Goal: Leave review/rating: Leave review/rating

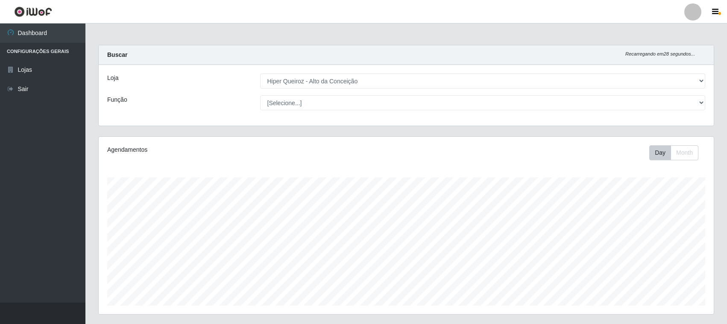
select select "515"
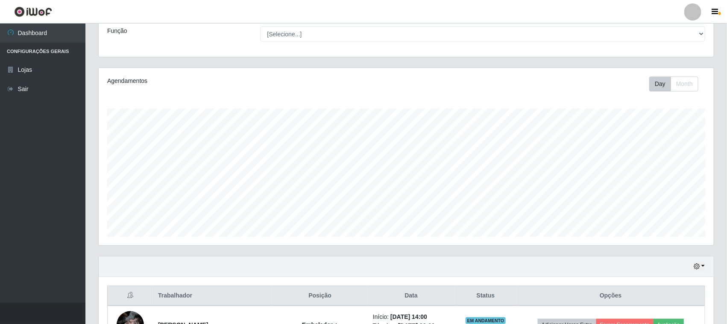
scroll to position [267, 0]
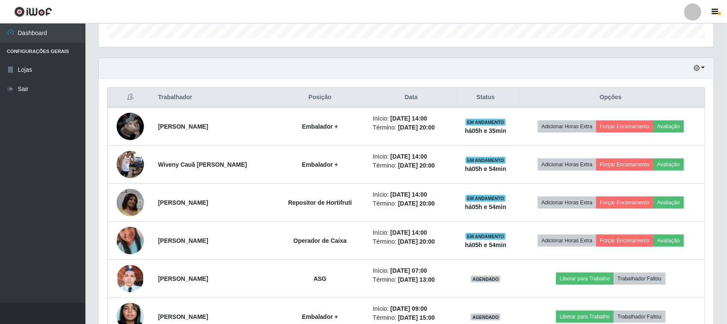
click at [697, 69] on icon "button" at bounding box center [697, 68] width 6 height 6
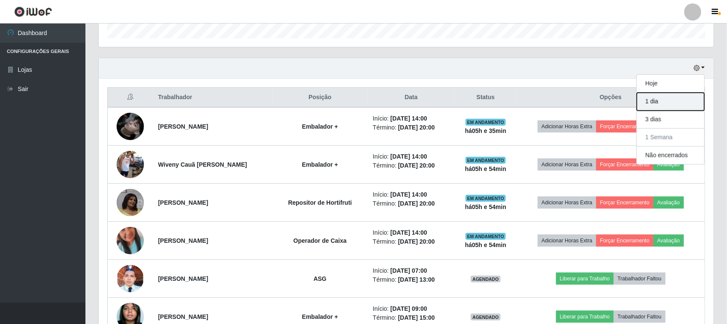
click at [657, 103] on button "1 dia" at bounding box center [671, 102] width 68 height 18
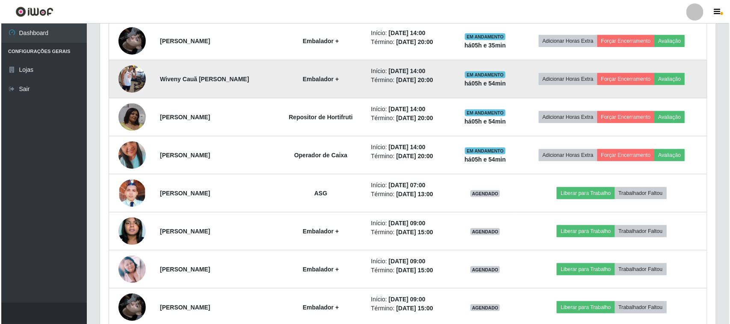
scroll to position [221, 0]
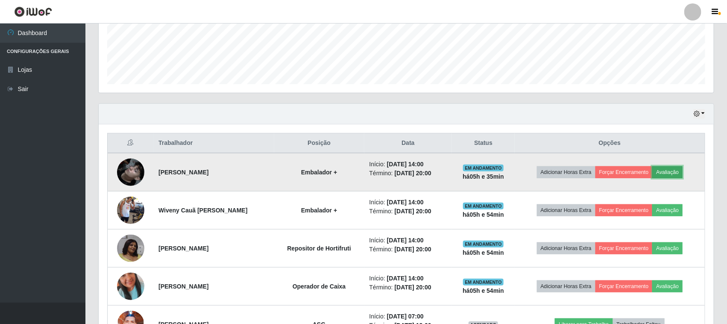
click at [671, 176] on button "Avaliação" at bounding box center [668, 172] width 30 height 12
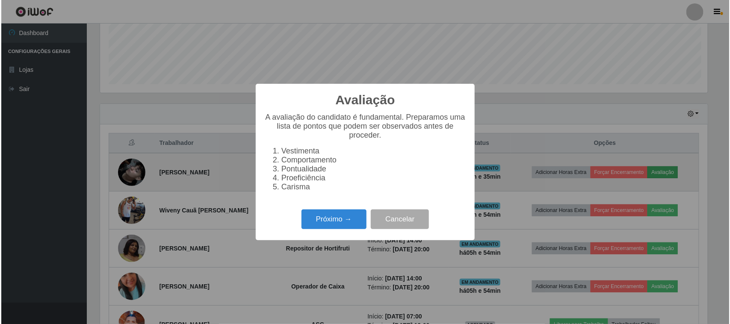
scroll to position [178, 609]
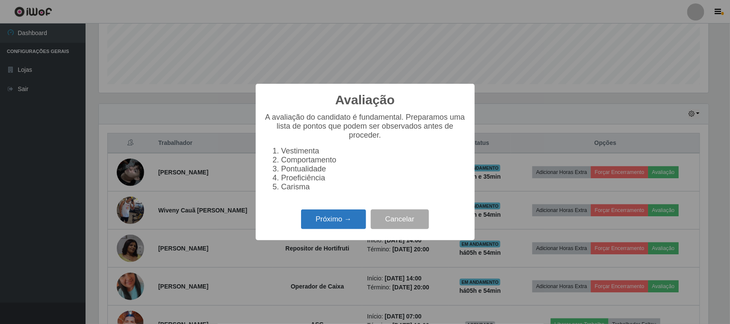
click at [342, 226] on button "Próximo →" at bounding box center [333, 219] width 65 height 20
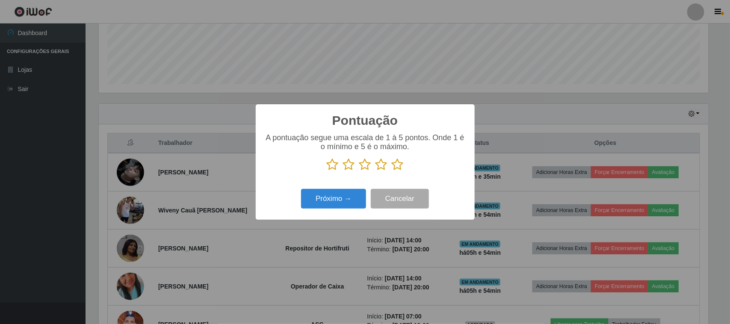
click at [379, 168] on icon at bounding box center [381, 164] width 12 height 13
click at [375, 171] on input "radio" at bounding box center [375, 171] width 0 height 0
click at [328, 206] on button "Próximo →" at bounding box center [333, 199] width 65 height 20
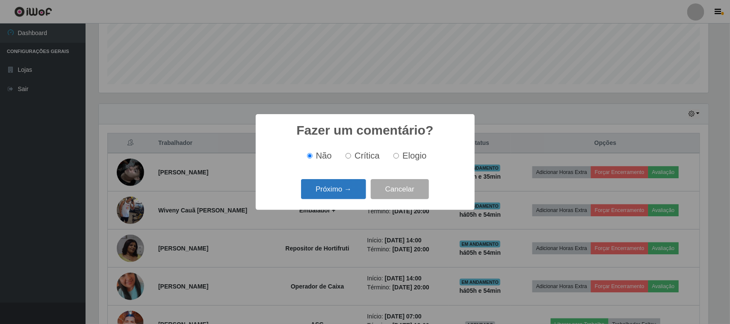
click at [355, 185] on button "Próximo →" at bounding box center [333, 189] width 65 height 20
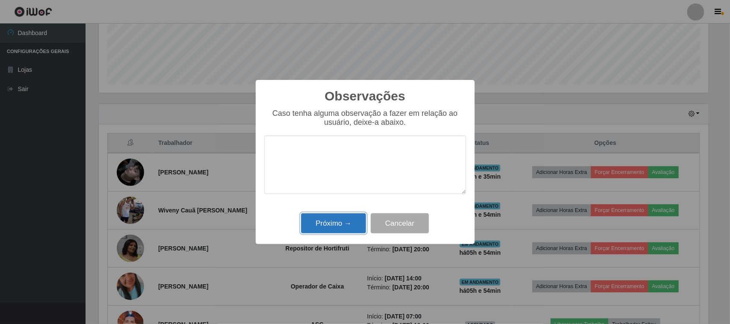
click at [347, 224] on button "Próximo →" at bounding box center [333, 223] width 65 height 20
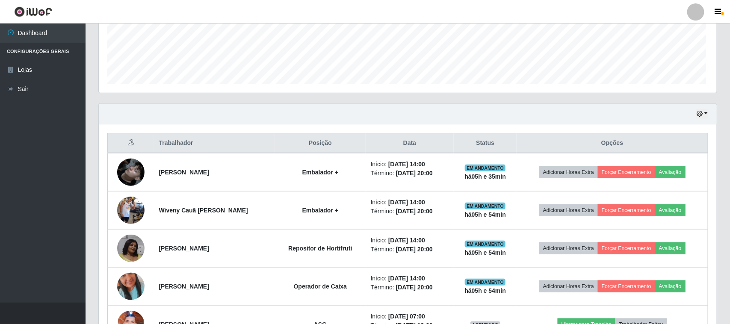
scroll to position [178, 615]
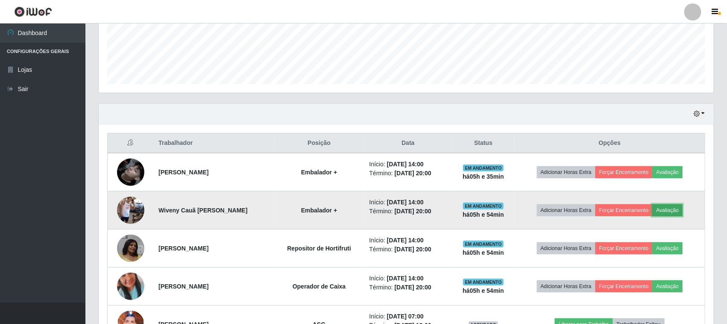
click at [675, 210] on button "Avaliação" at bounding box center [668, 210] width 30 height 12
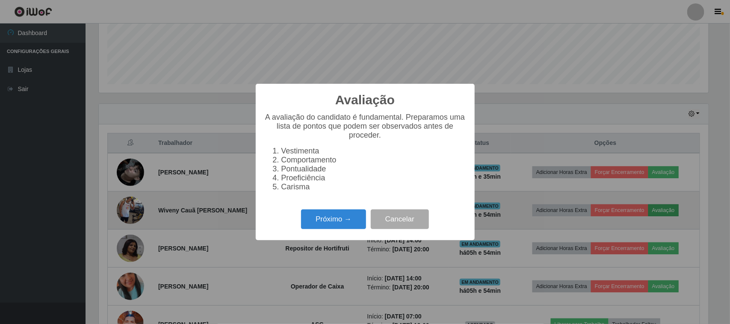
scroll to position [178, 609]
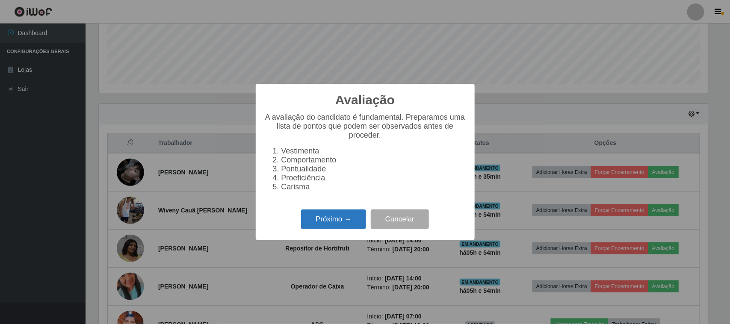
click at [319, 223] on button "Próximo →" at bounding box center [333, 219] width 65 height 20
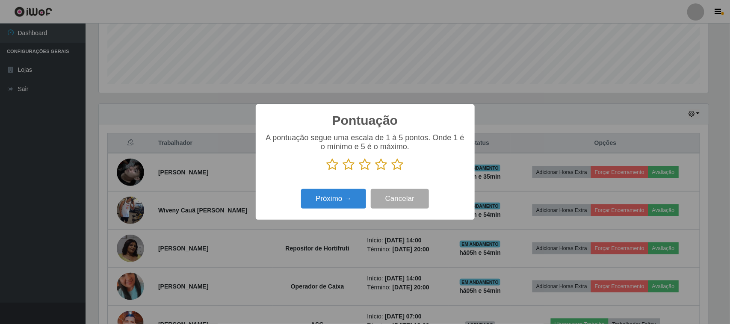
scroll to position [427200, 426768]
click at [395, 169] on icon at bounding box center [397, 164] width 12 height 13
click at [391, 171] on input "radio" at bounding box center [391, 171] width 0 height 0
click at [351, 206] on button "Próximo →" at bounding box center [333, 199] width 65 height 20
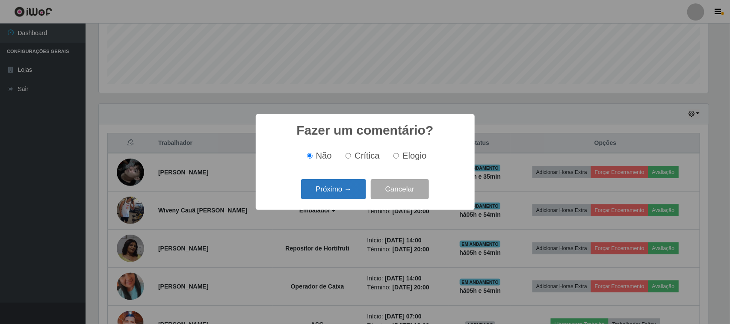
click at [315, 191] on button "Próximo →" at bounding box center [333, 189] width 65 height 20
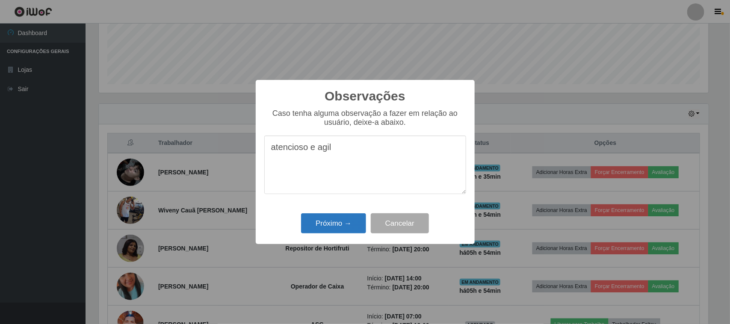
type textarea "atencioso e agil"
click at [344, 227] on button "Próximo →" at bounding box center [333, 223] width 65 height 20
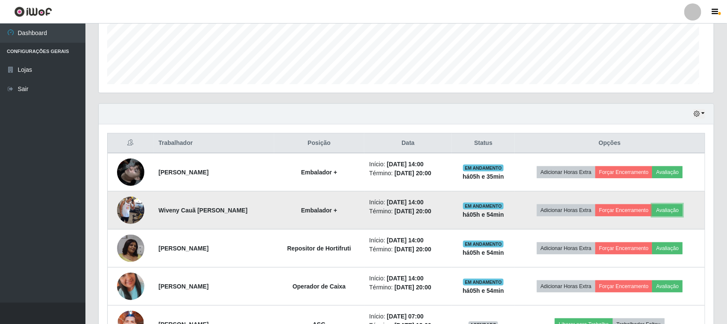
scroll to position [178, 615]
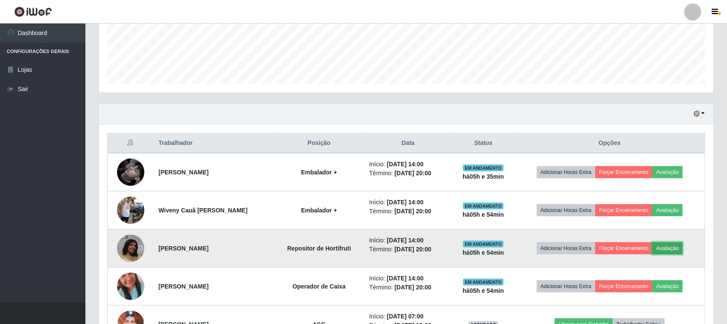
click at [677, 250] on button "Avaliação" at bounding box center [668, 248] width 30 height 12
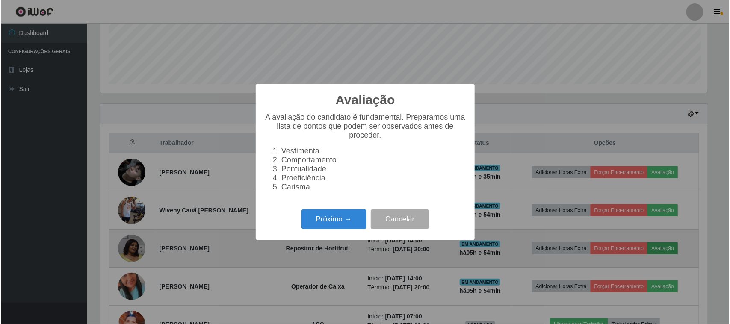
scroll to position [178, 609]
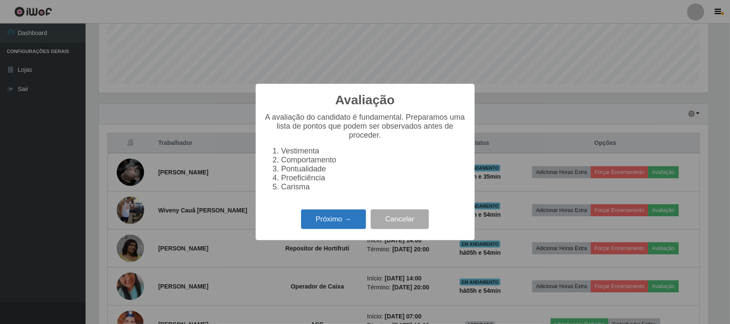
click at [338, 224] on button "Próximo →" at bounding box center [333, 219] width 65 height 20
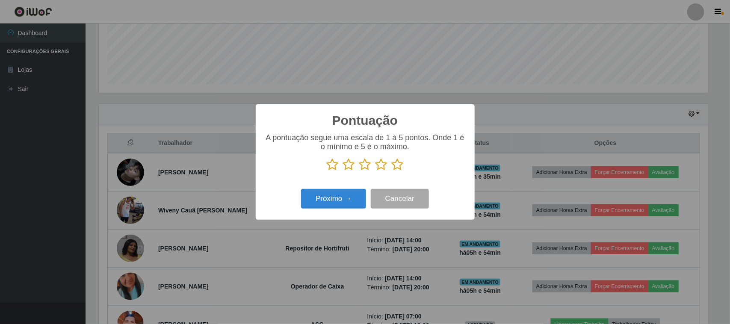
scroll to position [427200, 426768]
click at [366, 164] on icon at bounding box center [365, 164] width 12 height 13
click at [359, 171] on input "radio" at bounding box center [359, 171] width 0 height 0
click at [332, 197] on button "Próximo →" at bounding box center [333, 199] width 65 height 20
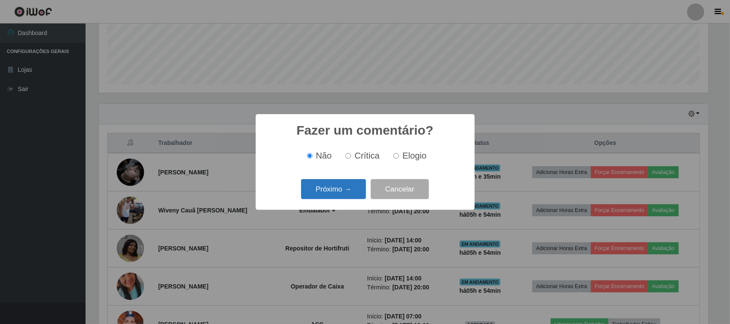
click at [355, 188] on button "Próximo →" at bounding box center [333, 189] width 65 height 20
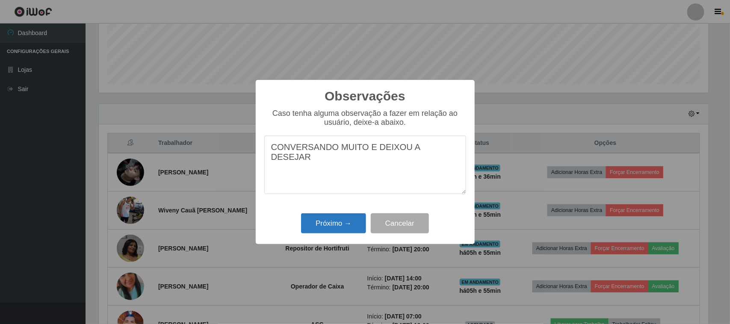
type textarea "CONVERSANDO MUITO E DEIXOU A DESEJAR"
click at [324, 229] on button "Próximo →" at bounding box center [333, 223] width 65 height 20
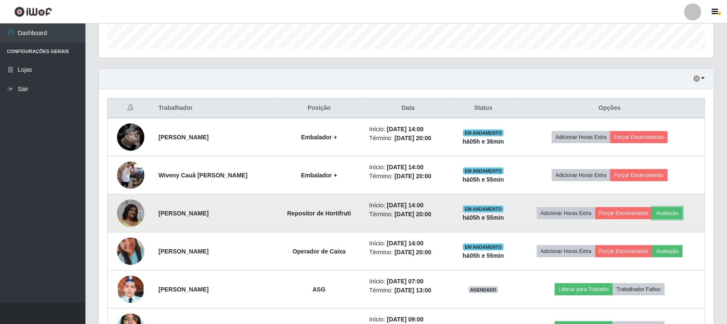
scroll to position [275, 0]
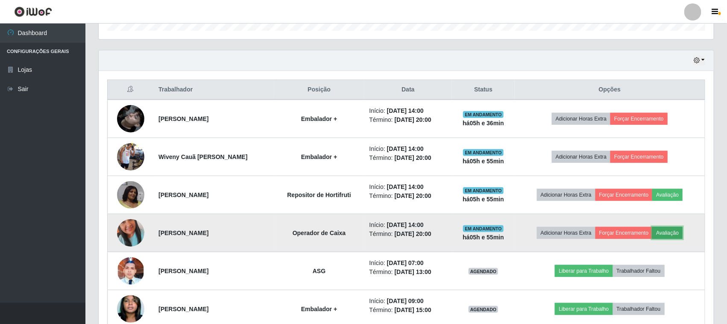
click at [674, 236] on button "Avaliação" at bounding box center [668, 233] width 30 height 12
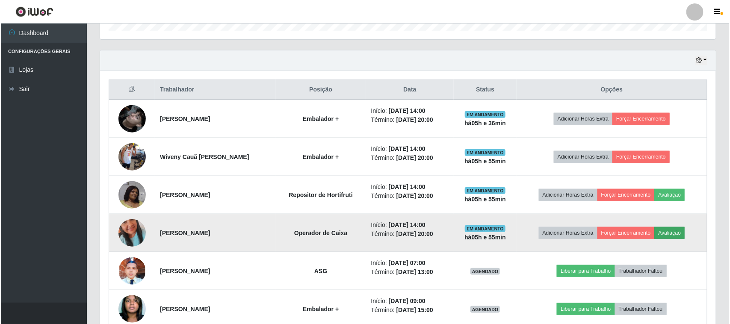
scroll to position [178, 609]
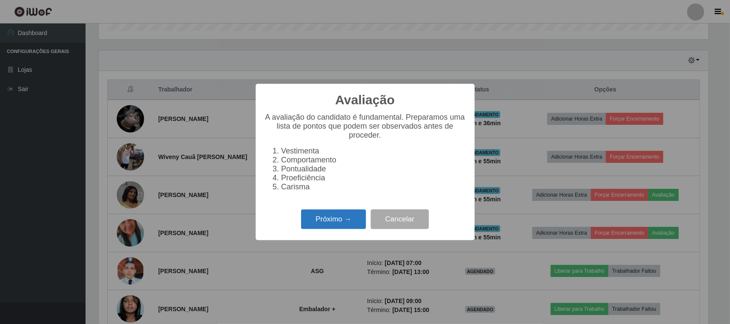
click at [336, 221] on button "Próximo →" at bounding box center [333, 219] width 65 height 20
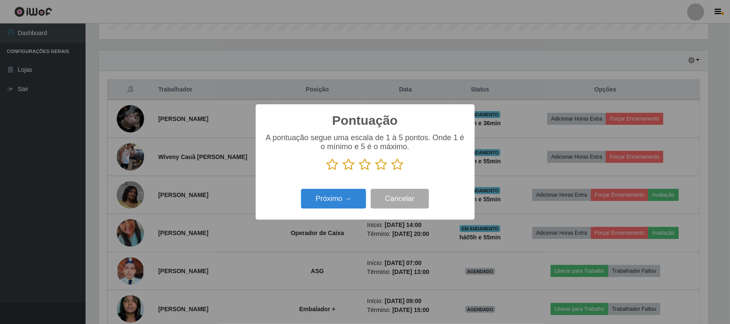
scroll to position [427200, 426768]
click at [398, 165] on icon at bounding box center [397, 164] width 12 height 13
click at [391, 171] on input "radio" at bounding box center [391, 171] width 0 height 0
click at [335, 198] on button "Próximo →" at bounding box center [333, 199] width 65 height 20
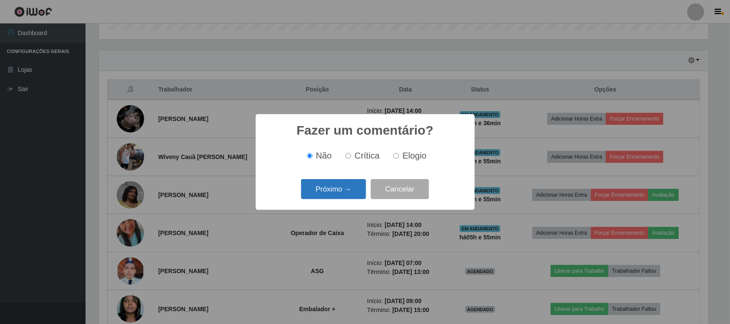
click at [341, 191] on button "Próximo →" at bounding box center [333, 189] width 65 height 20
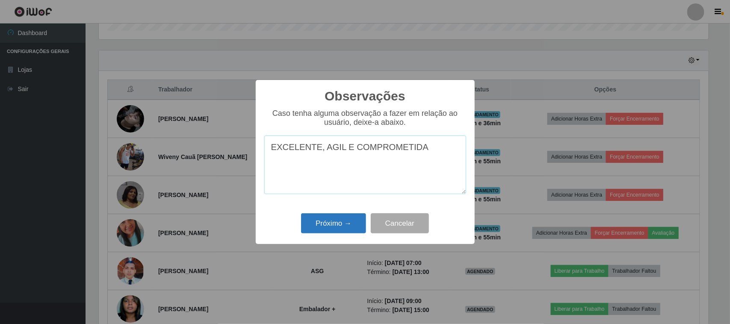
type textarea "EXCELENTE, AGIL E COMPROMETIDA"
click at [324, 219] on button "Próximo →" at bounding box center [333, 223] width 65 height 20
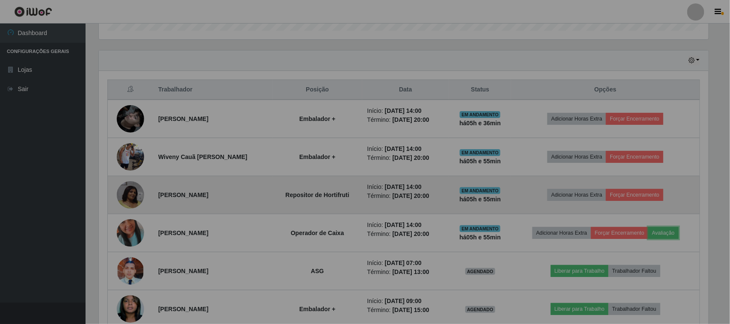
scroll to position [178, 615]
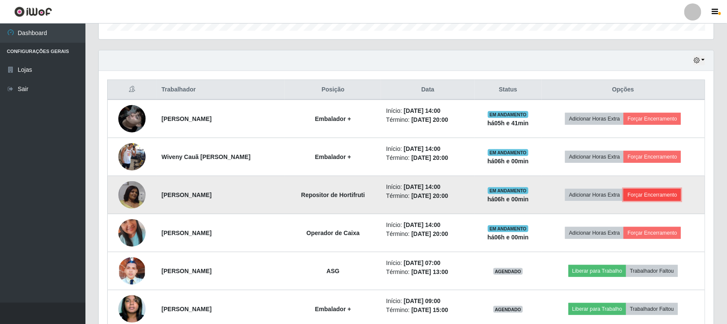
click at [648, 195] on button "Forçar Encerramento" at bounding box center [652, 195] width 57 height 12
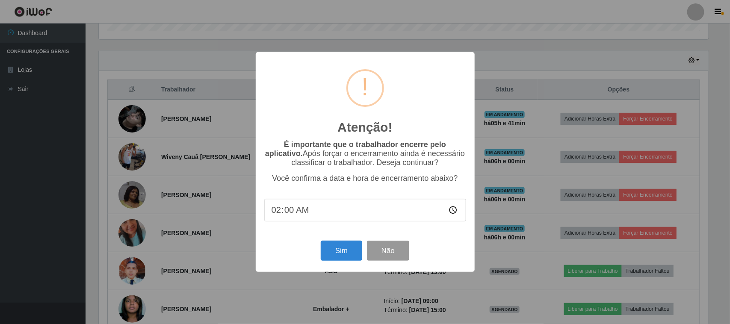
type input "20:00"
click at [343, 249] on button "Sim" at bounding box center [341, 251] width 41 height 20
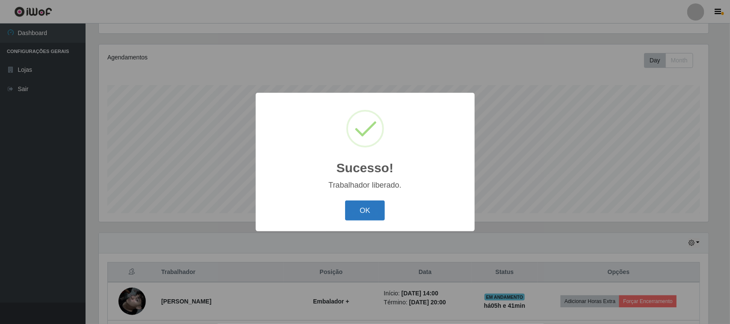
click at [371, 212] on button "OK" at bounding box center [365, 210] width 40 height 20
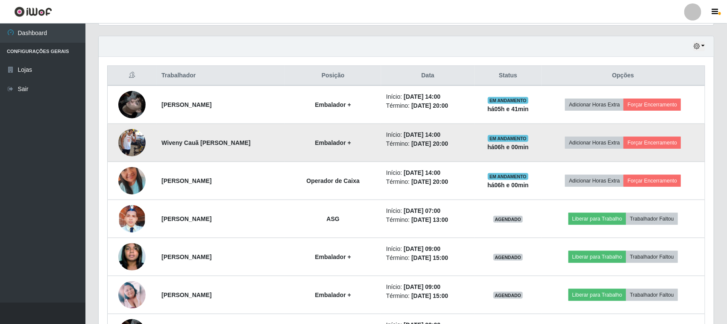
scroll to position [306, 0]
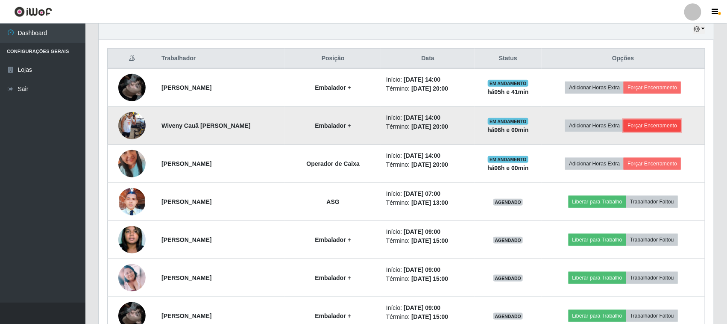
click at [669, 124] on button "Forçar Encerramento" at bounding box center [652, 126] width 57 height 12
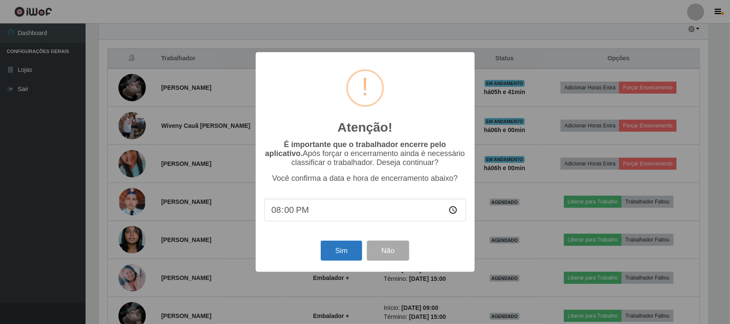
type input "20:01"
click at [351, 259] on button "Sim" at bounding box center [341, 251] width 41 height 20
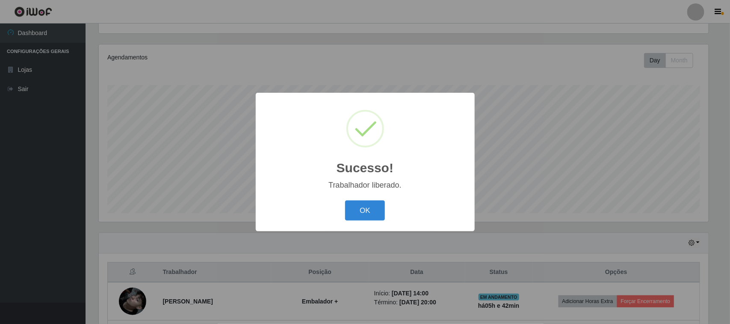
click at [359, 200] on div "OK Cancel" at bounding box center [365, 210] width 202 height 24
click at [358, 208] on button "OK" at bounding box center [365, 210] width 40 height 20
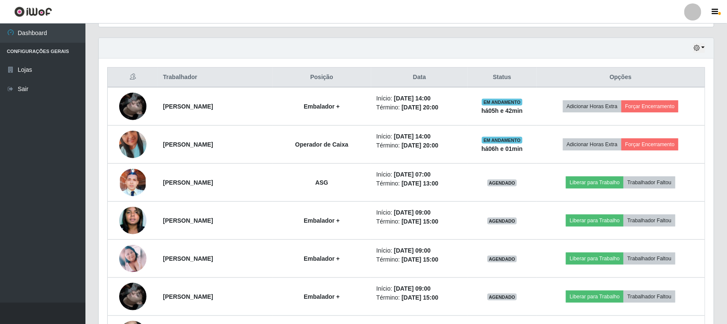
scroll to position [306, 0]
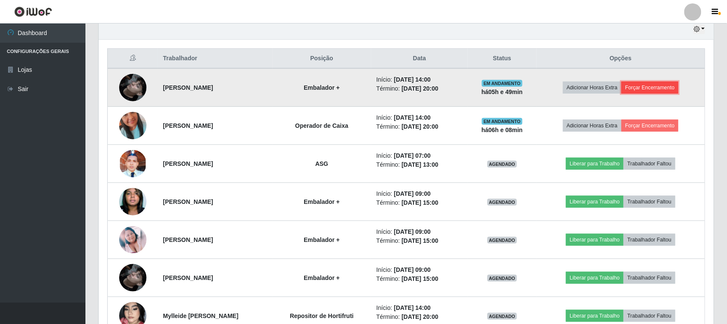
click at [659, 88] on button "Forçar Encerramento" at bounding box center [650, 88] width 57 height 12
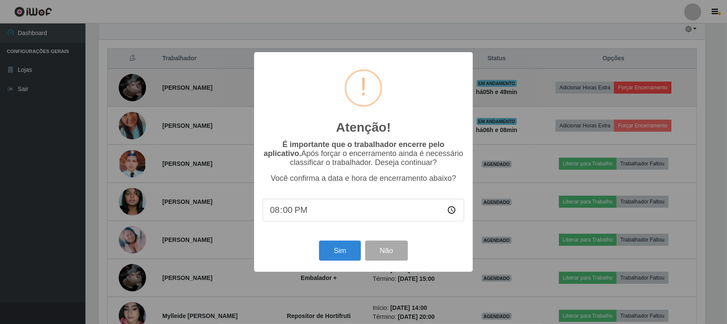
scroll to position [178, 609]
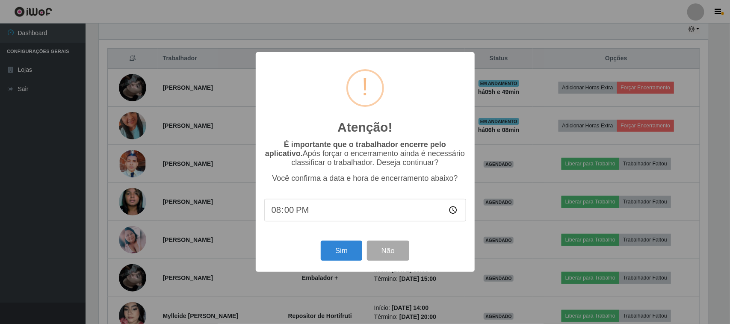
type input "20:08"
click at [344, 251] on button "Sim" at bounding box center [341, 251] width 41 height 20
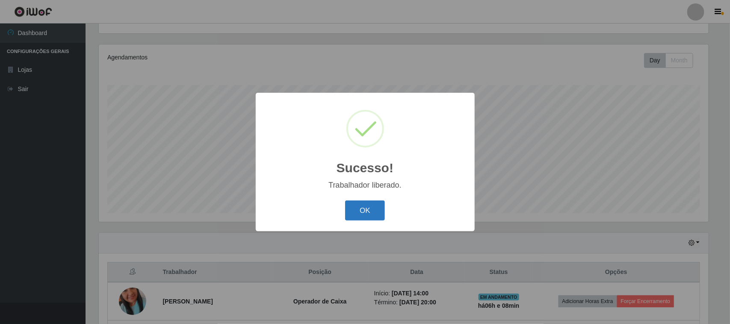
click at [379, 208] on button "OK" at bounding box center [365, 210] width 40 height 20
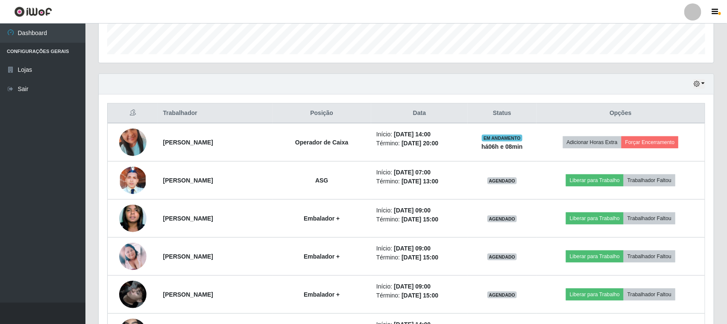
scroll to position [253, 0]
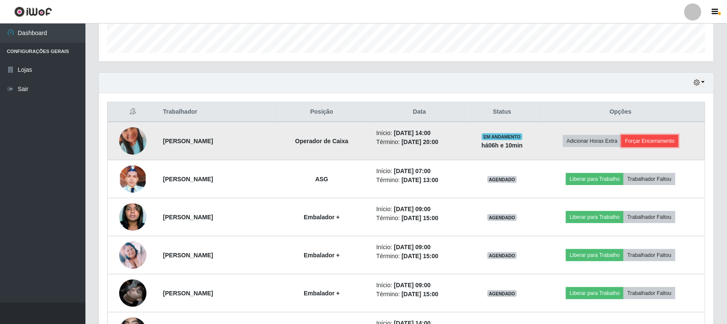
click at [664, 145] on button "Forçar Encerramento" at bounding box center [650, 141] width 57 height 12
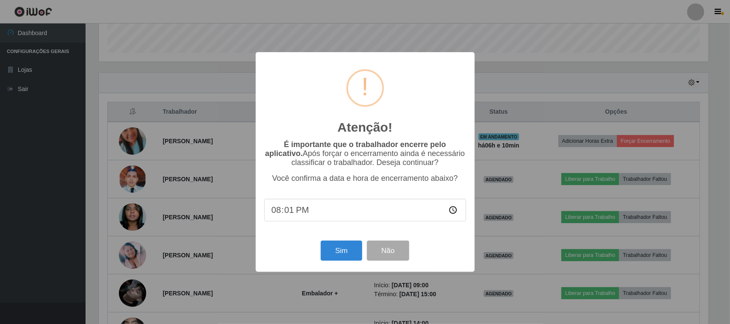
type input "20:10"
click at [330, 258] on button "Sim" at bounding box center [341, 251] width 41 height 20
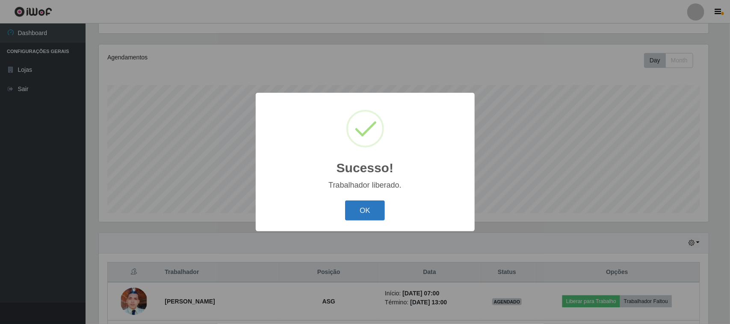
click at [363, 208] on button "OK" at bounding box center [365, 210] width 40 height 20
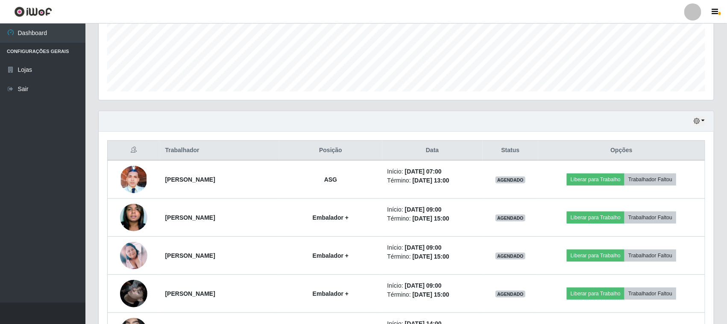
scroll to position [282, 0]
